Goal: Task Accomplishment & Management: Manage account settings

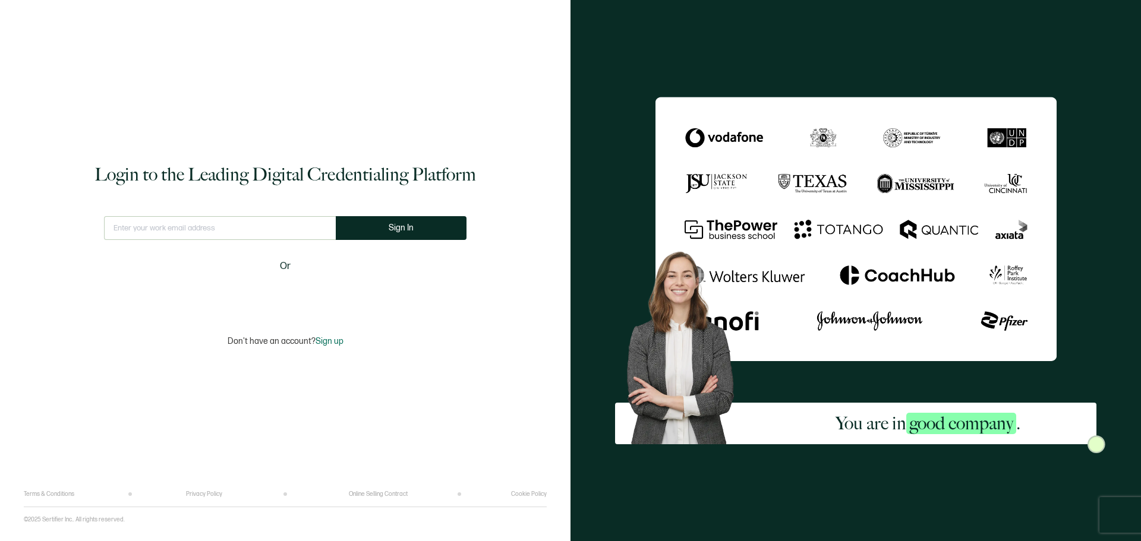
click at [242, 234] on input "text" at bounding box center [220, 228] width 232 height 24
type input "[EMAIL_ADDRESS][PERSON_NAME][DOMAIN_NAME]"
click at [377, 238] on button "Sign In" at bounding box center [406, 228] width 131 height 24
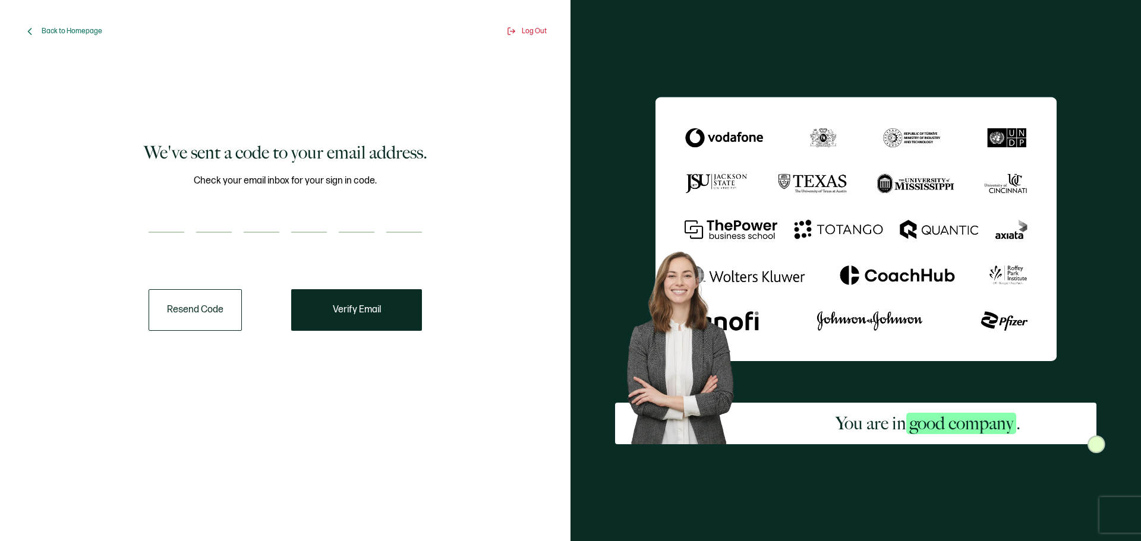
click at [164, 221] on input "number" at bounding box center [167, 221] width 36 height 24
type input "3"
type input "4"
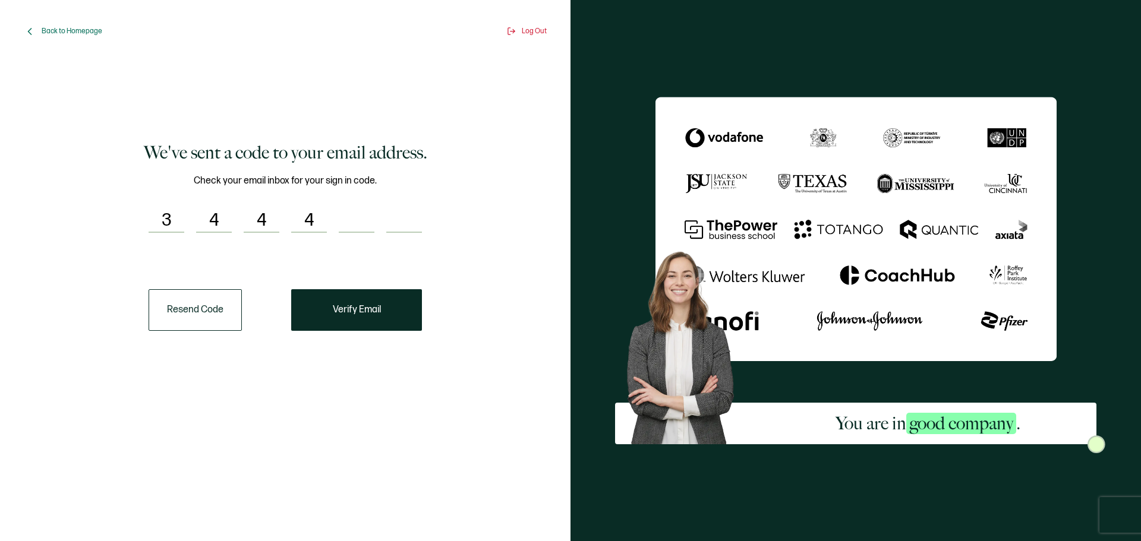
type input "5"
type input "0"
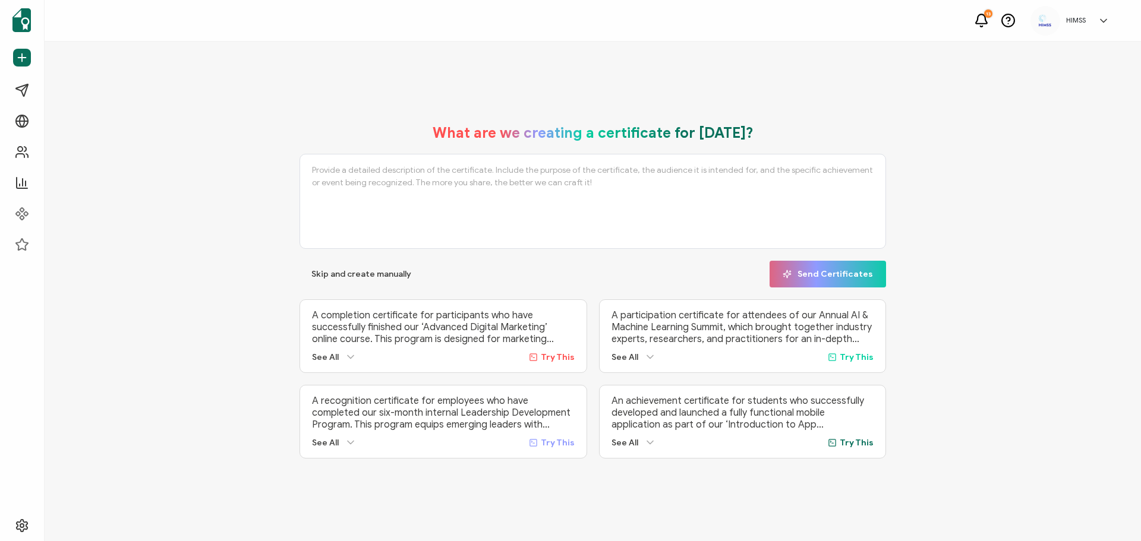
click at [1084, 24] on h5 "HIMSS" at bounding box center [1076, 20] width 20 height 8
click at [1043, 161] on span "HIMSS" at bounding box center [1034, 166] width 20 height 11
click at [1079, 17] on h5 "HIMSS" at bounding box center [1076, 20] width 20 height 8
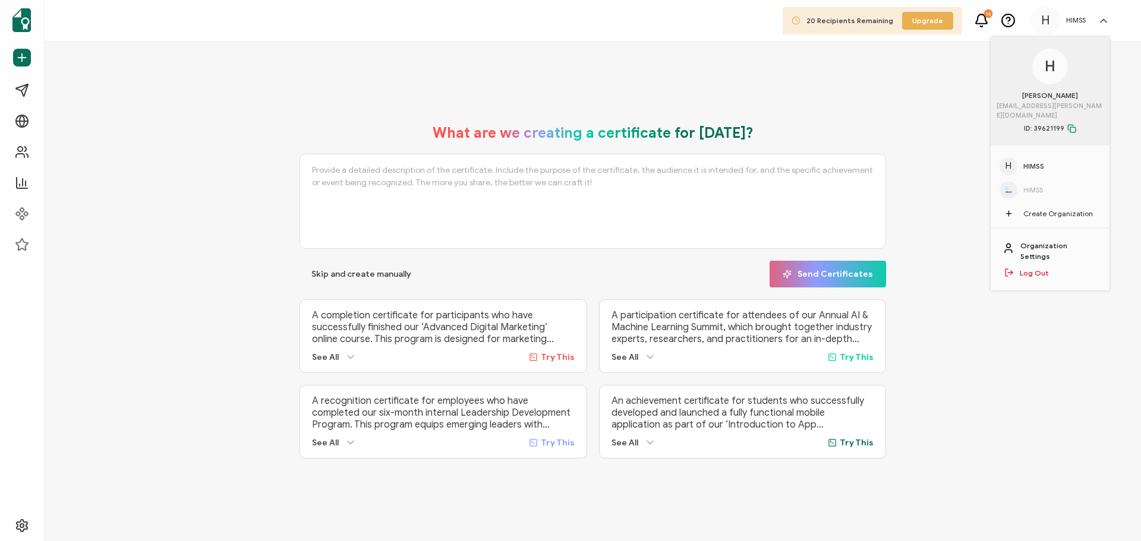
click at [1052, 241] on link "Organization Settings" at bounding box center [1059, 251] width 77 height 21
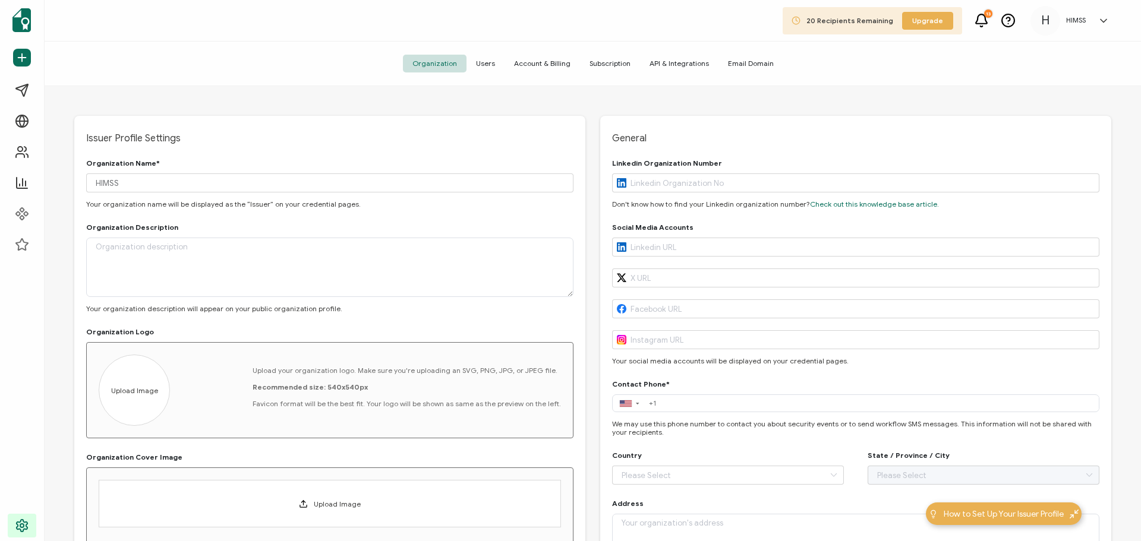
click at [491, 66] on span "Users" at bounding box center [486, 64] width 38 height 18
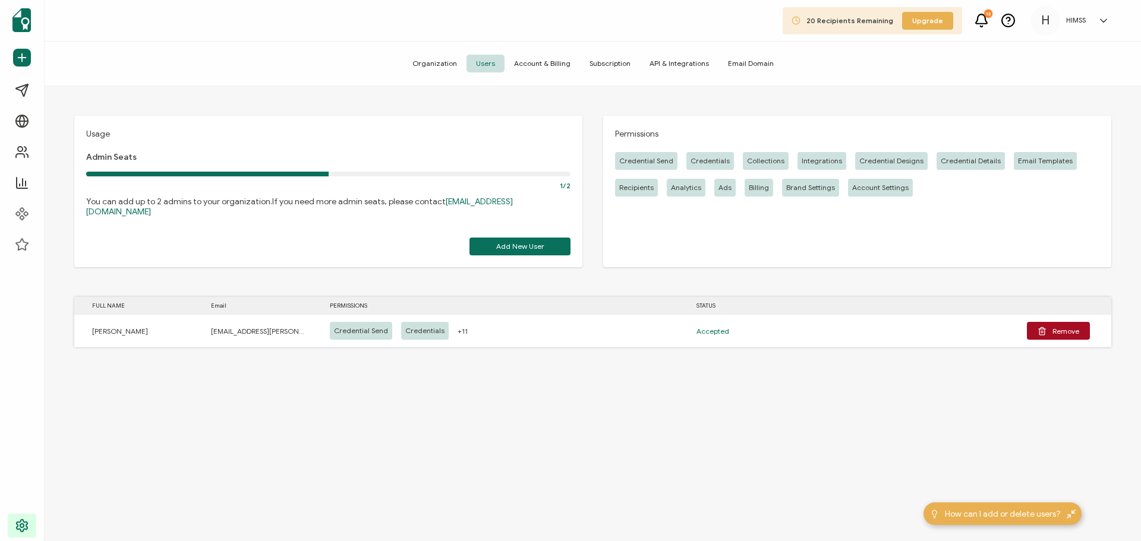
click at [1095, 22] on link at bounding box center [1101, 21] width 18 height 12
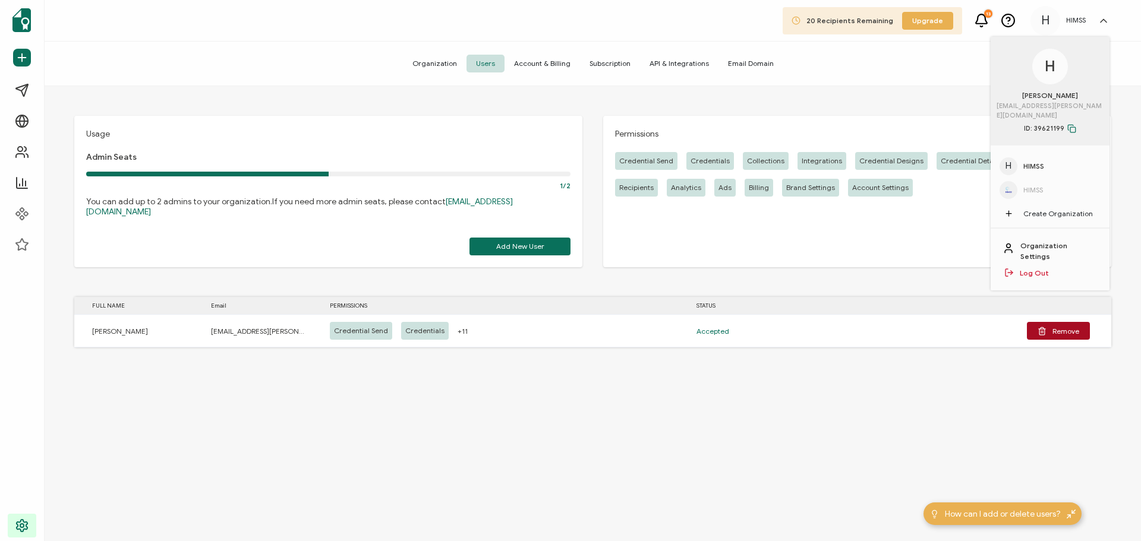
drag, startPoint x: 1021, startPoint y: 154, endPoint x: 842, endPoint y: 77, distance: 195.4
click at [842, 77] on div "Organization Users Account & Billing Subscription API & Integrations Email Doma…" at bounding box center [593, 64] width 1097 height 45
click at [540, 61] on span "Account & Billing" at bounding box center [542, 64] width 75 height 18
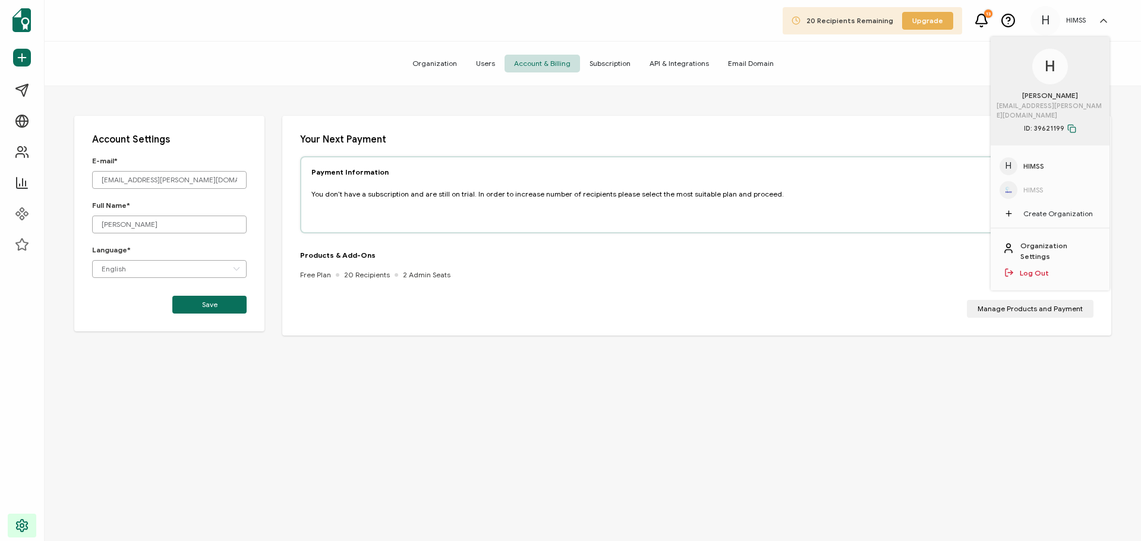
click at [750, 119] on div "Your Next Payment Payment Information You don’t have a subscription and are sti…" at bounding box center [696, 226] width 829 height 220
click at [991, 313] on button "Manage Products and Payment" at bounding box center [1030, 309] width 127 height 18
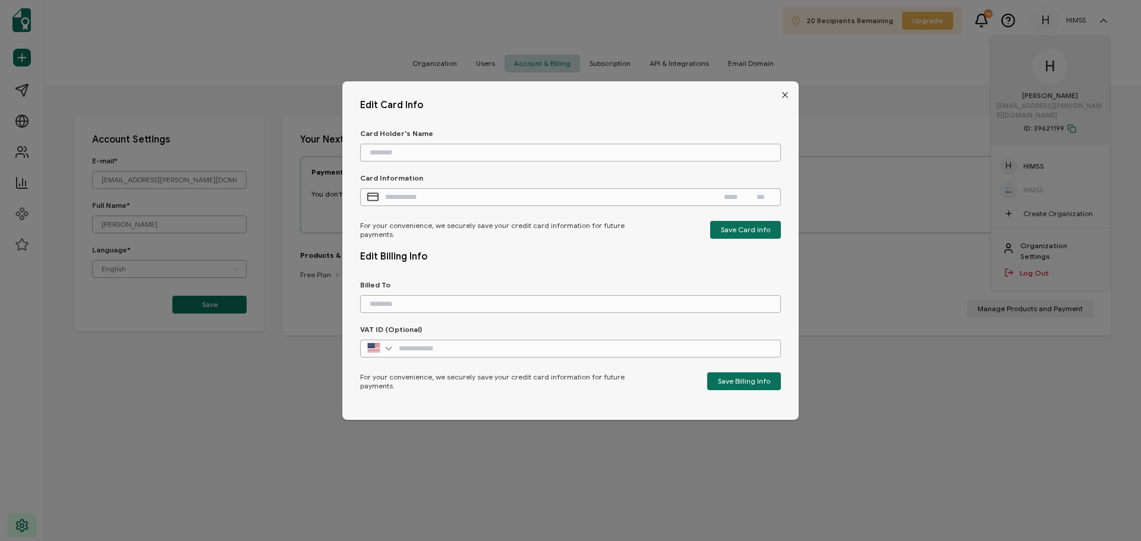
click at [830, 58] on div "Edit Card Info Card Holder's Name Card Information For your convenience, we sec…" at bounding box center [570, 225] width 1141 height 450
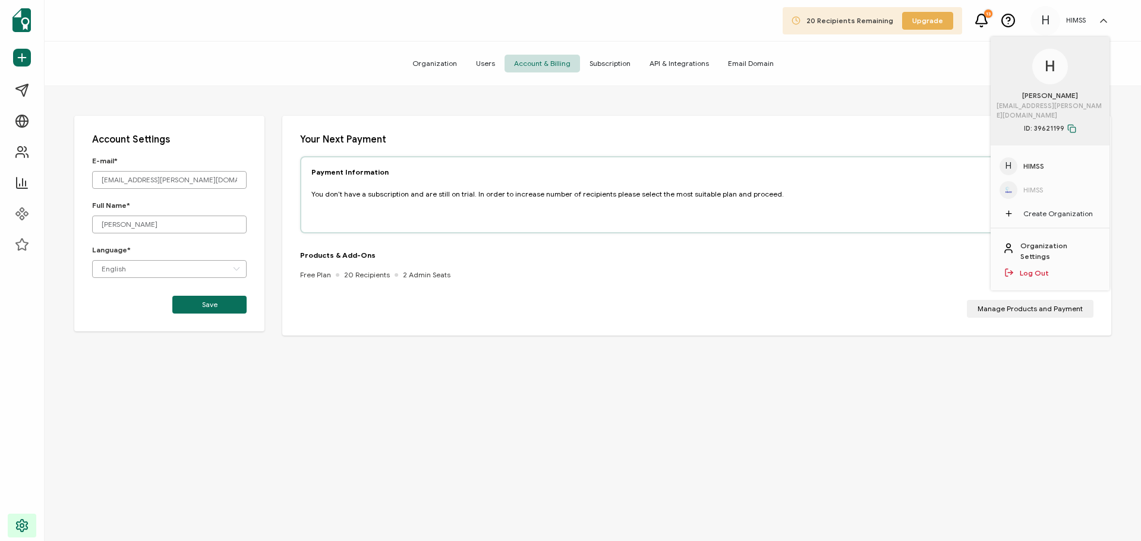
click at [603, 69] on span "Subscription" at bounding box center [610, 64] width 60 height 18
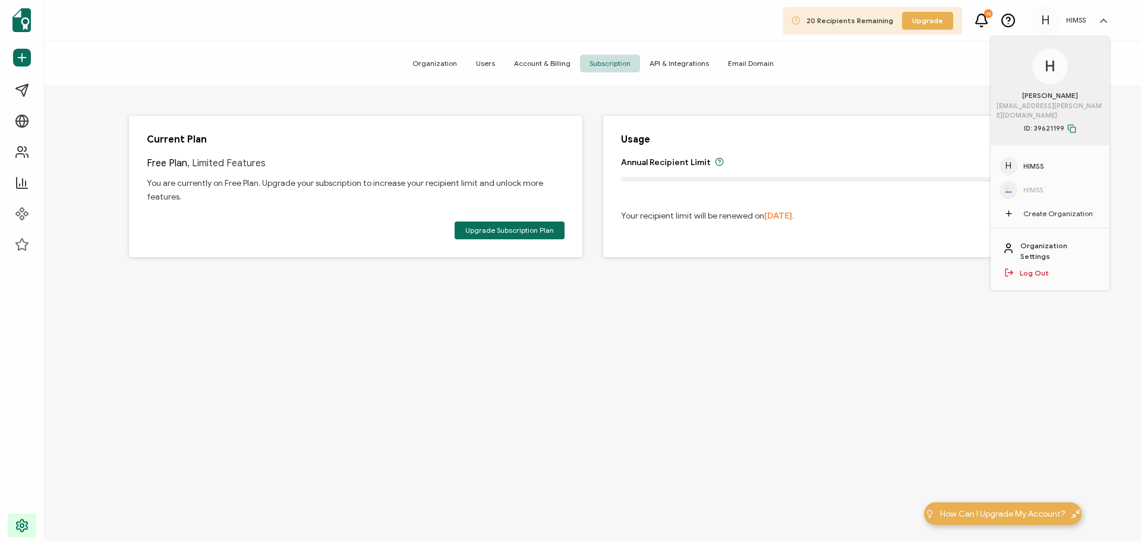
click at [676, 64] on span "API & Integrations" at bounding box center [679, 64] width 78 height 18
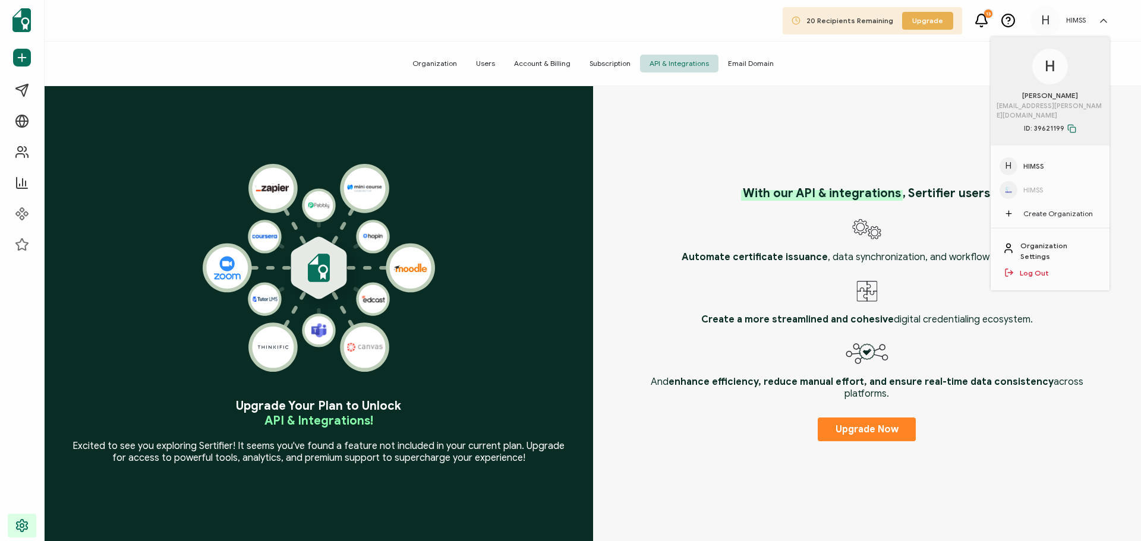
click at [747, 67] on span "Email Domain" at bounding box center [751, 64] width 65 height 18
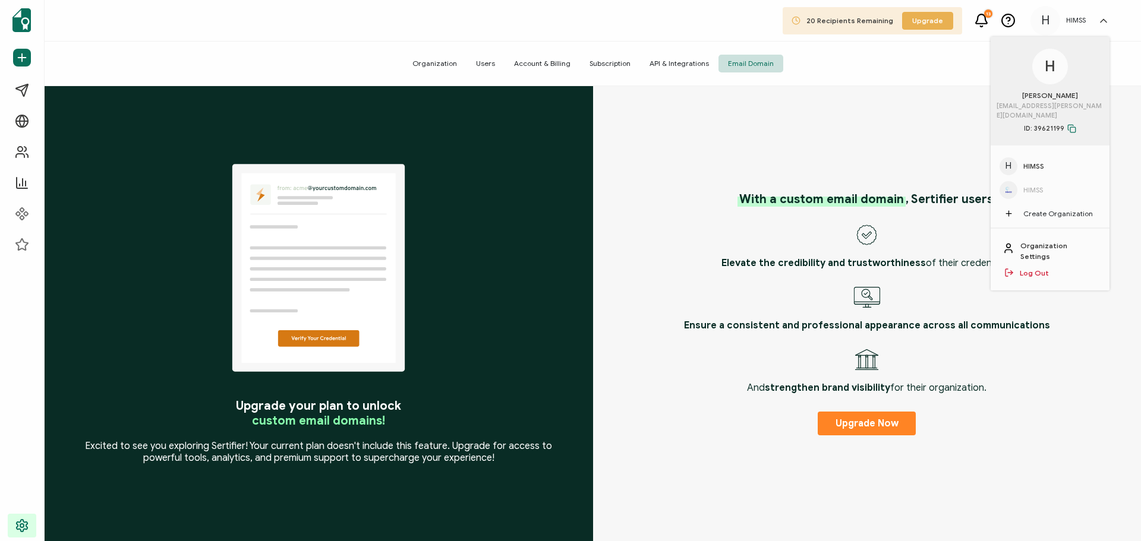
click at [434, 69] on span "Organization" at bounding box center [435, 64] width 64 height 18
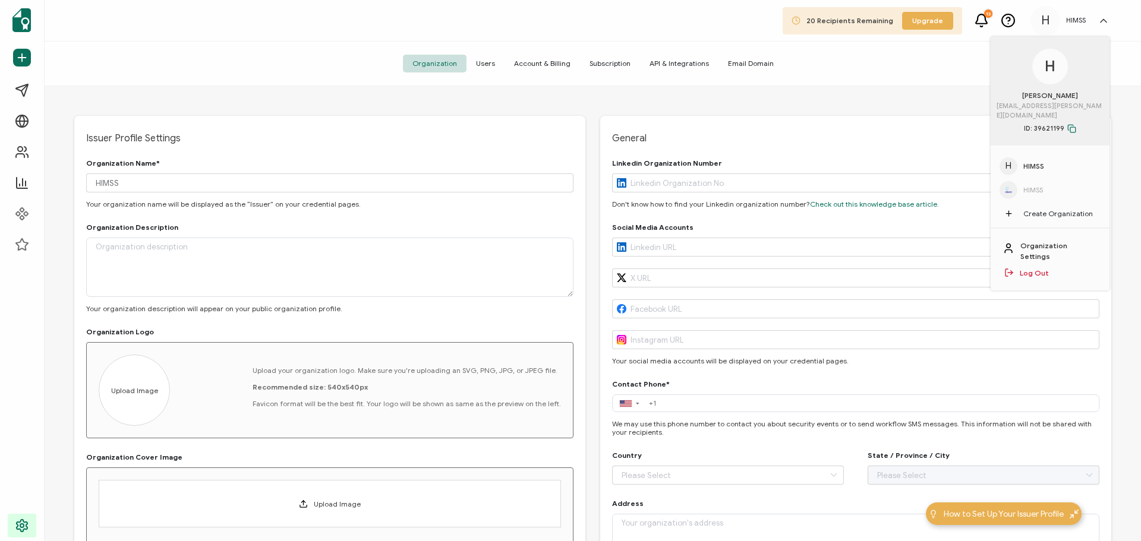
click at [1021, 181] on div "HIMSS" at bounding box center [1050, 190] width 101 height 18
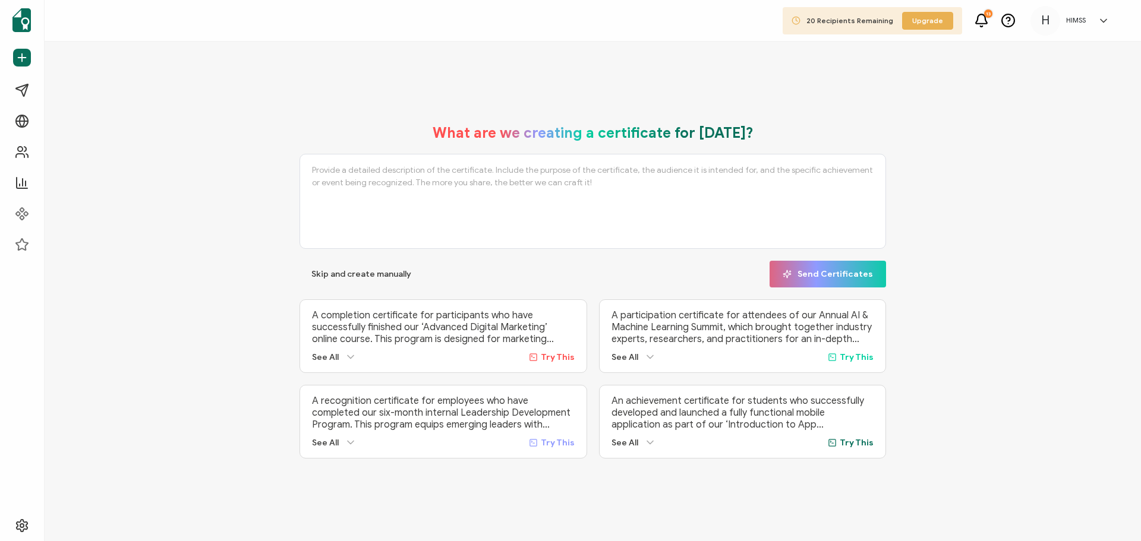
click at [1070, 23] on h5 "HIMSS" at bounding box center [1076, 20] width 20 height 8
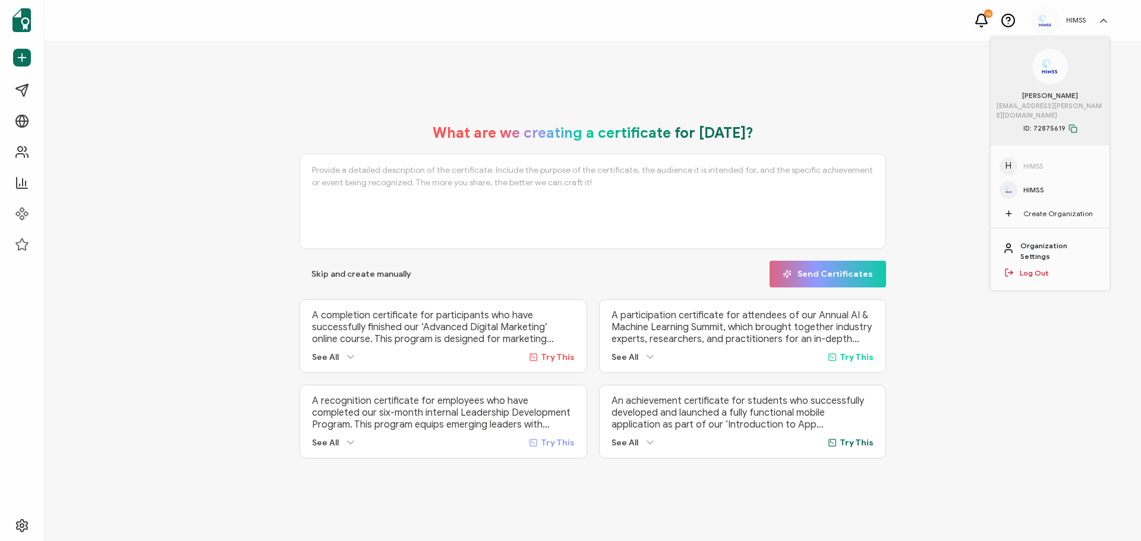
click at [1044, 241] on link "Organization Settings" at bounding box center [1059, 251] width 77 height 21
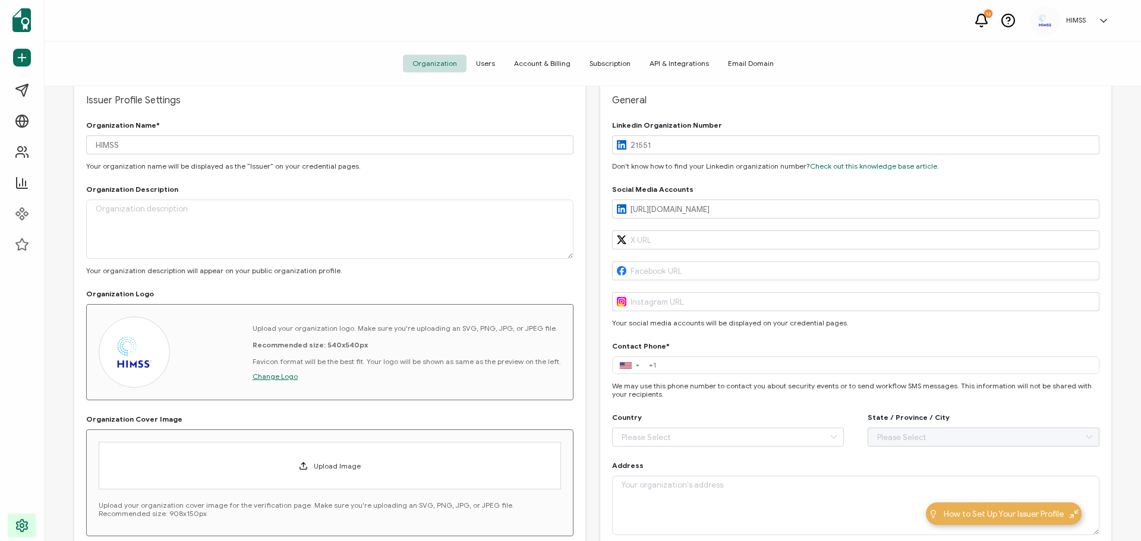
scroll to position [17, 0]
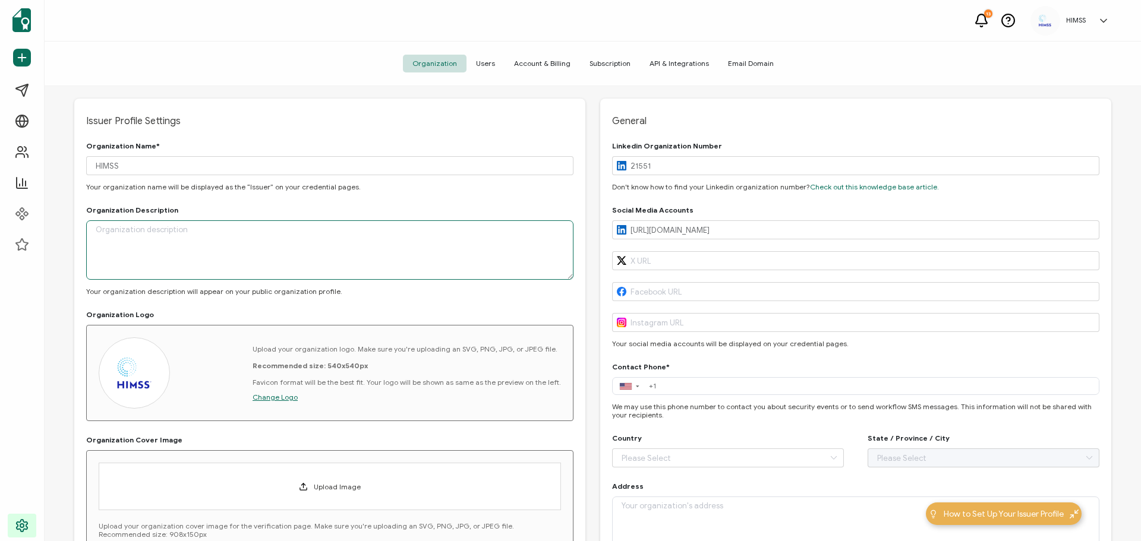
click at [239, 235] on textarea at bounding box center [329, 250] width 487 height 59
paste textarea "At HIMSS, we’re committed to reforming the global health ecosystem through the …"
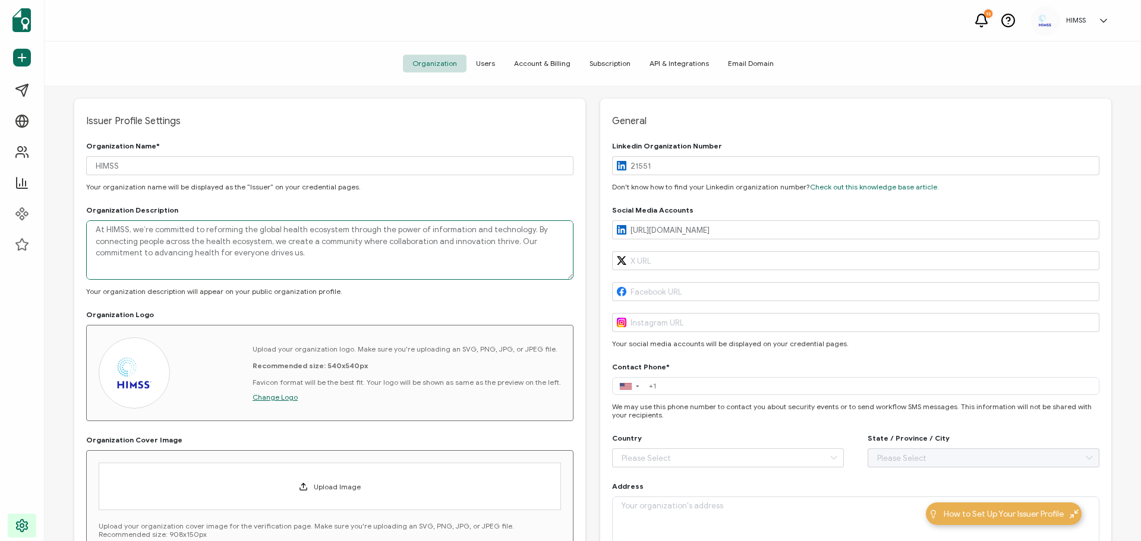
scroll to position [37, 0]
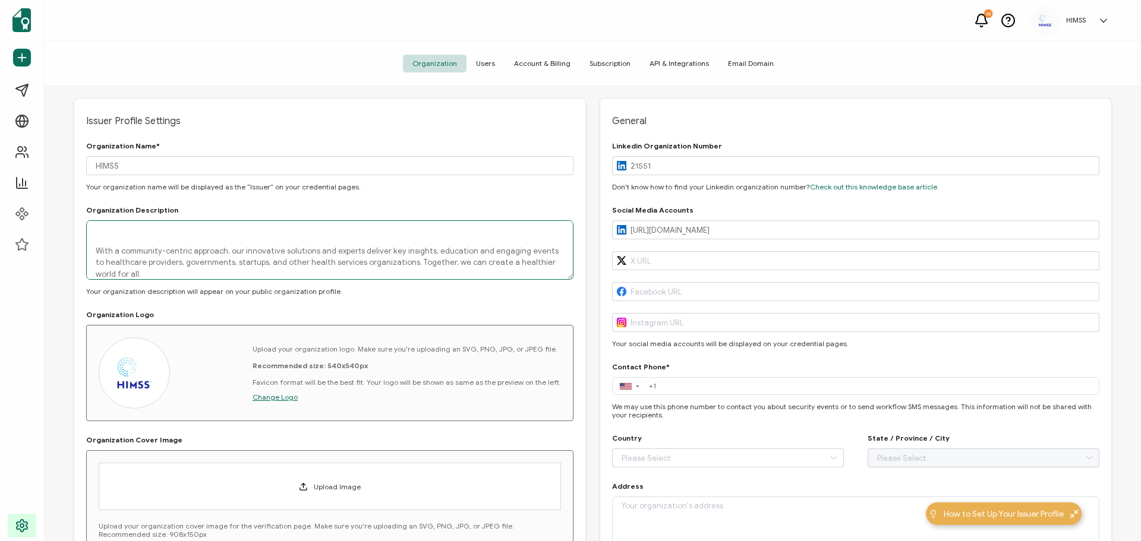
click at [210, 228] on textarea "At HIMSS, we’re committed to reforming the global health ecosystem through the …" at bounding box center [329, 250] width 487 height 59
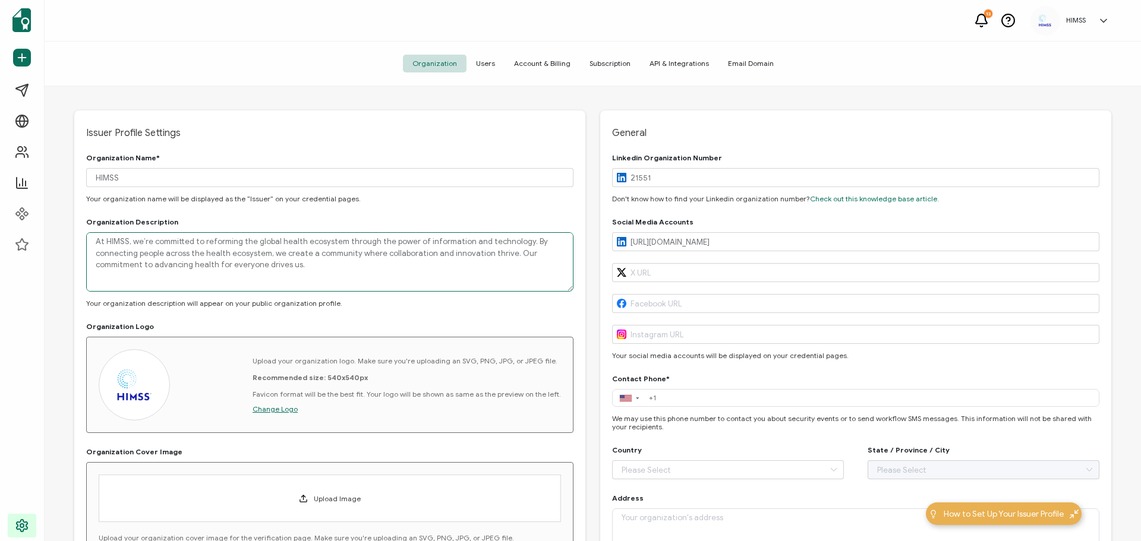
scroll to position [0, 0]
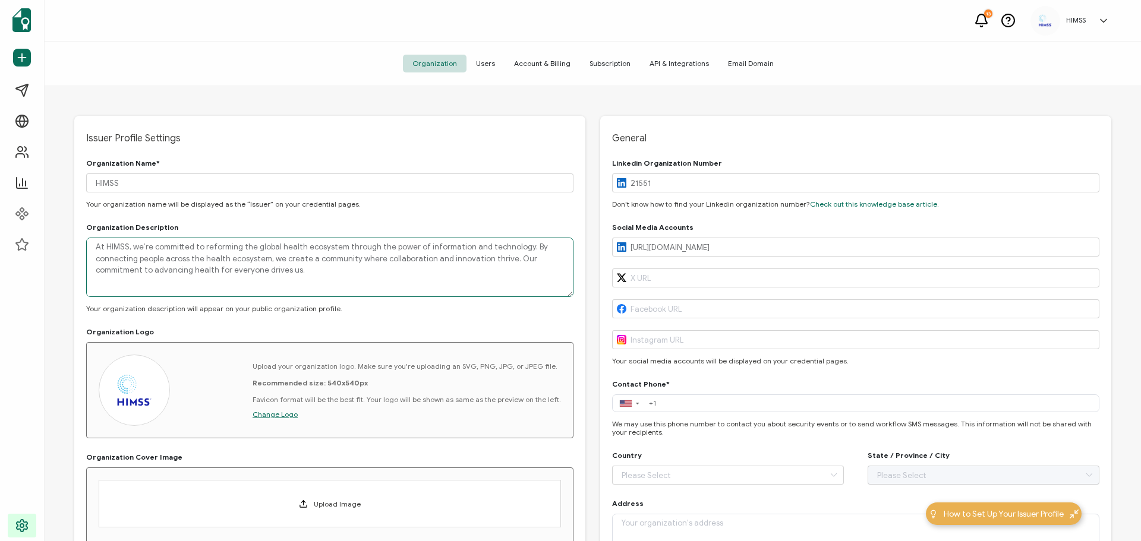
click at [253, 273] on textarea "At HIMSS, we’re committed to reforming the global health ecosystem through the …" at bounding box center [329, 267] width 487 height 59
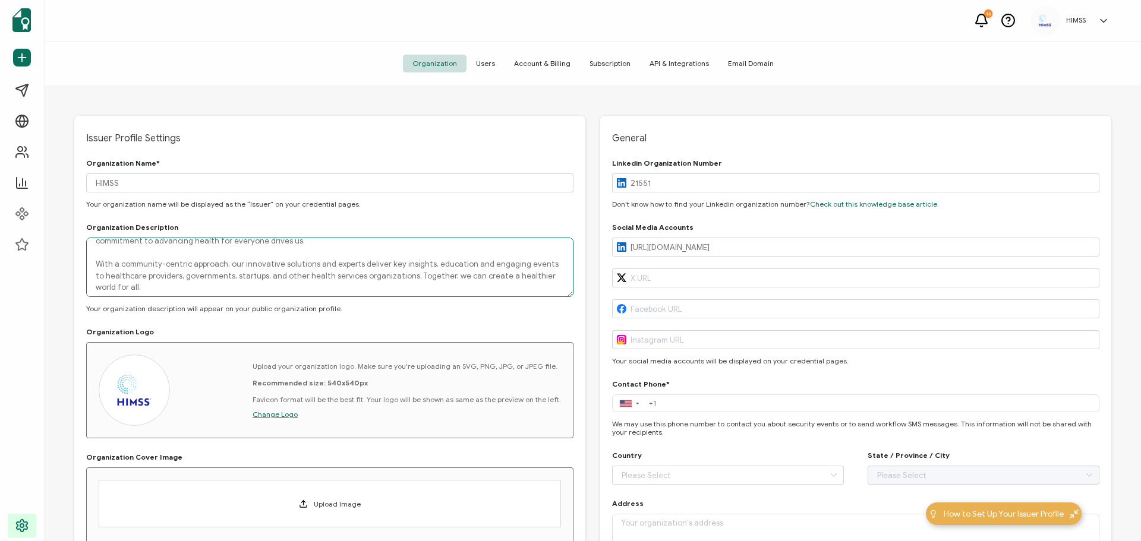
type textarea "At HIMSS, we’re committed to reforming the global health ecosystem through the …"
click at [665, 338] on input "text" at bounding box center [855, 339] width 487 height 19
paste input "[URL][DOMAIN_NAME]"
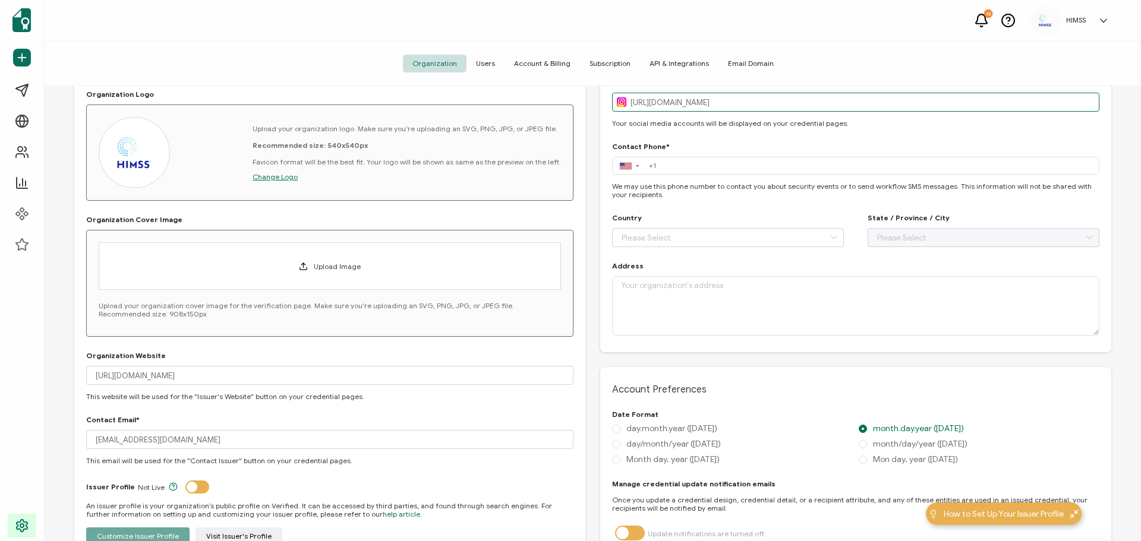
scroll to position [297, 0]
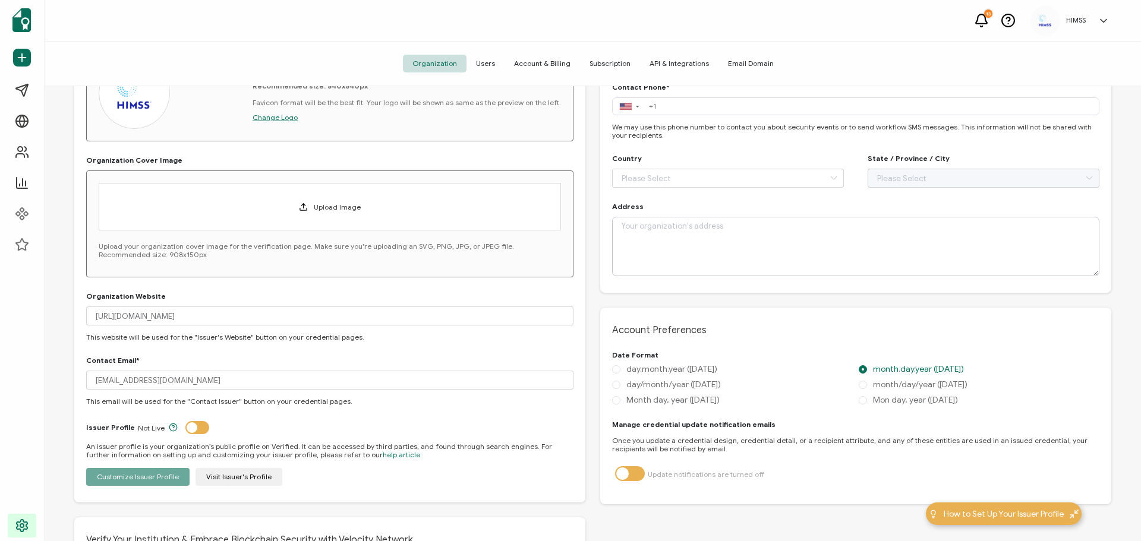
type input "[URL][DOMAIN_NAME]"
click at [660, 235] on textarea at bounding box center [855, 246] width 487 height 59
drag, startPoint x: 672, startPoint y: 250, endPoint x: 693, endPoint y: 260, distance: 23.1
click at [685, 248] on textarea "[STREET_ADDRESS][PERSON_NAME]" at bounding box center [855, 246] width 487 height 59
click at [641, 227] on textarea "[STREET_ADDRESS][PERSON_NAME]" at bounding box center [855, 246] width 487 height 59
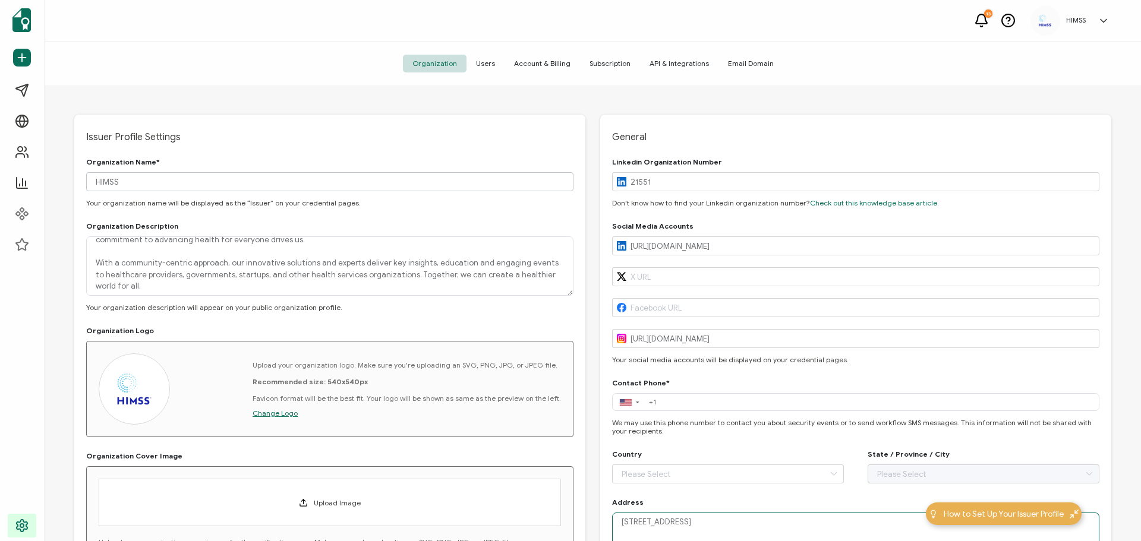
scroll to position [0, 0]
type textarea "[STREET_ADDRESS]"
click at [492, 65] on span "Users" at bounding box center [486, 64] width 38 height 18
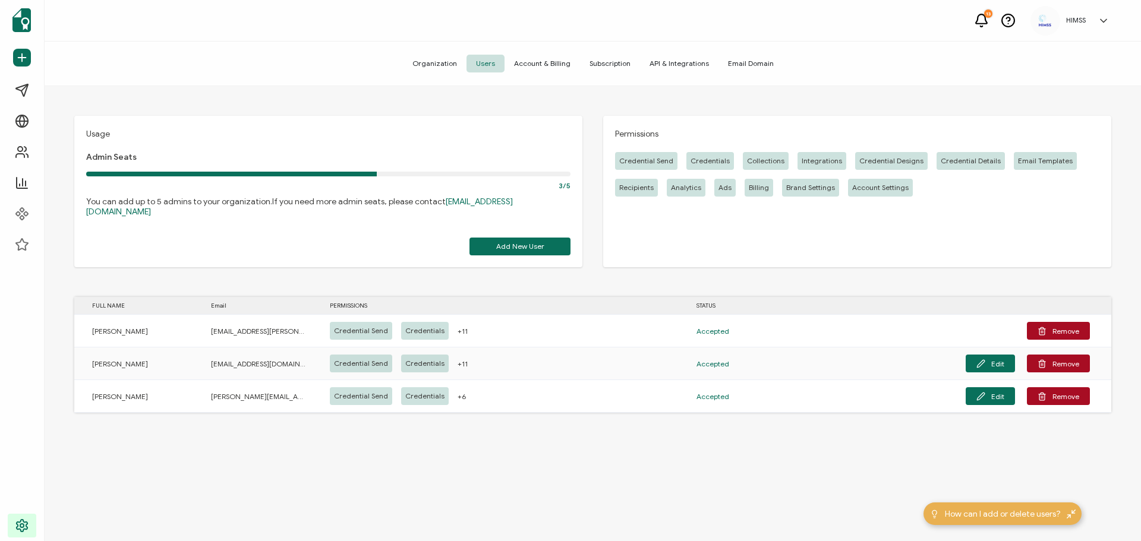
click at [532, 67] on span "Account & Billing" at bounding box center [542, 64] width 75 height 18
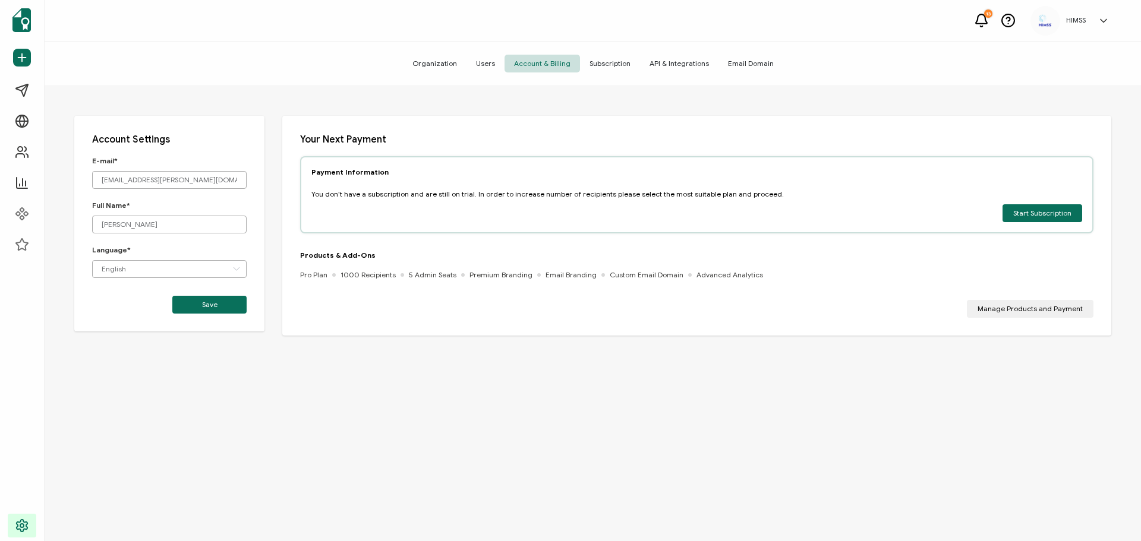
click at [601, 64] on span "Subscription" at bounding box center [610, 64] width 60 height 18
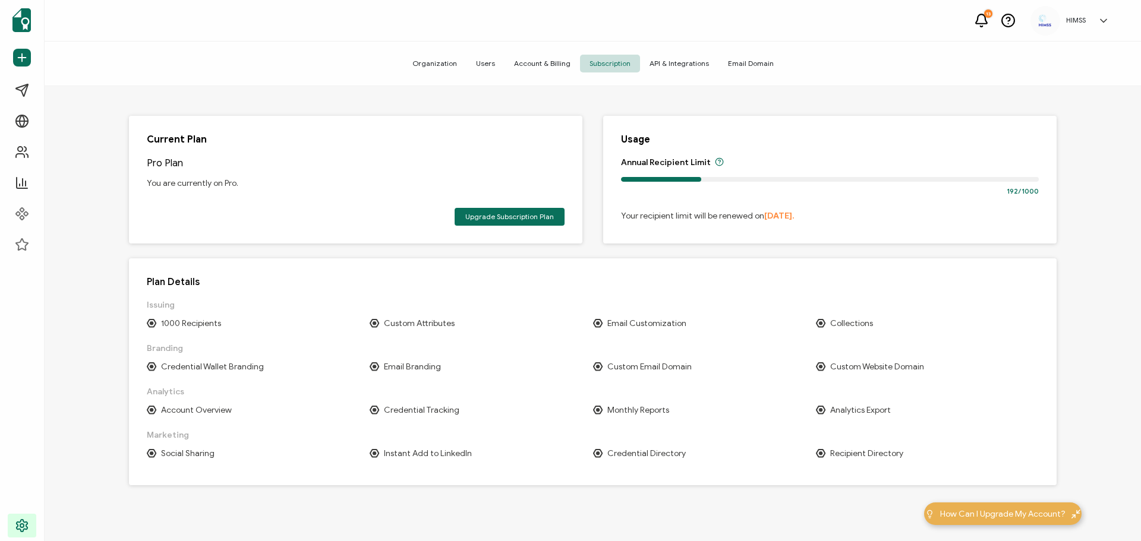
click at [667, 63] on span "API & Integrations" at bounding box center [679, 64] width 78 height 18
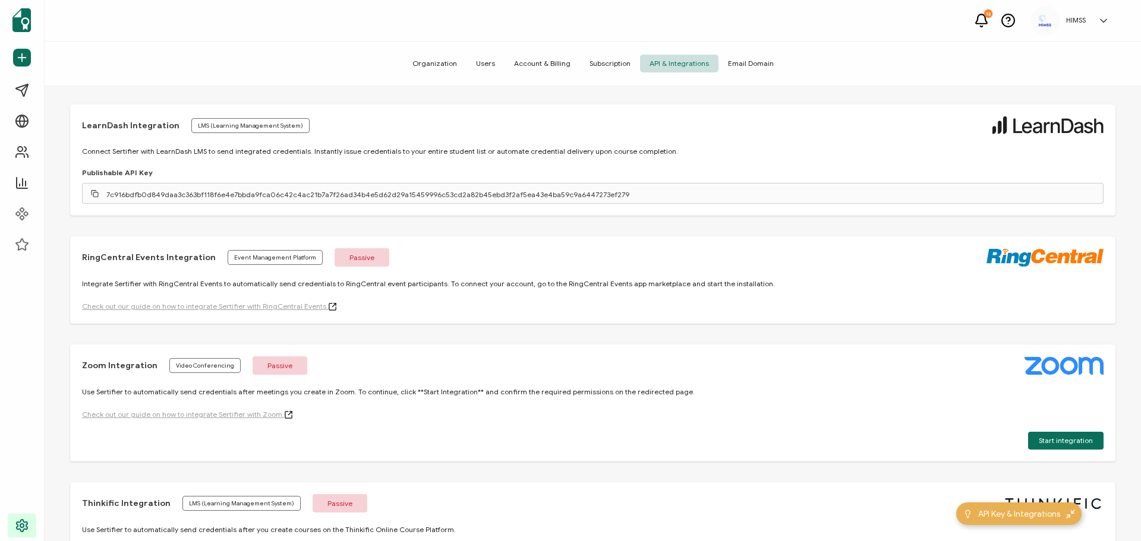
scroll to position [475, 0]
click at [753, 68] on span "Email Domain" at bounding box center [751, 64] width 65 height 18
